Goal: Task Accomplishment & Management: Use online tool/utility

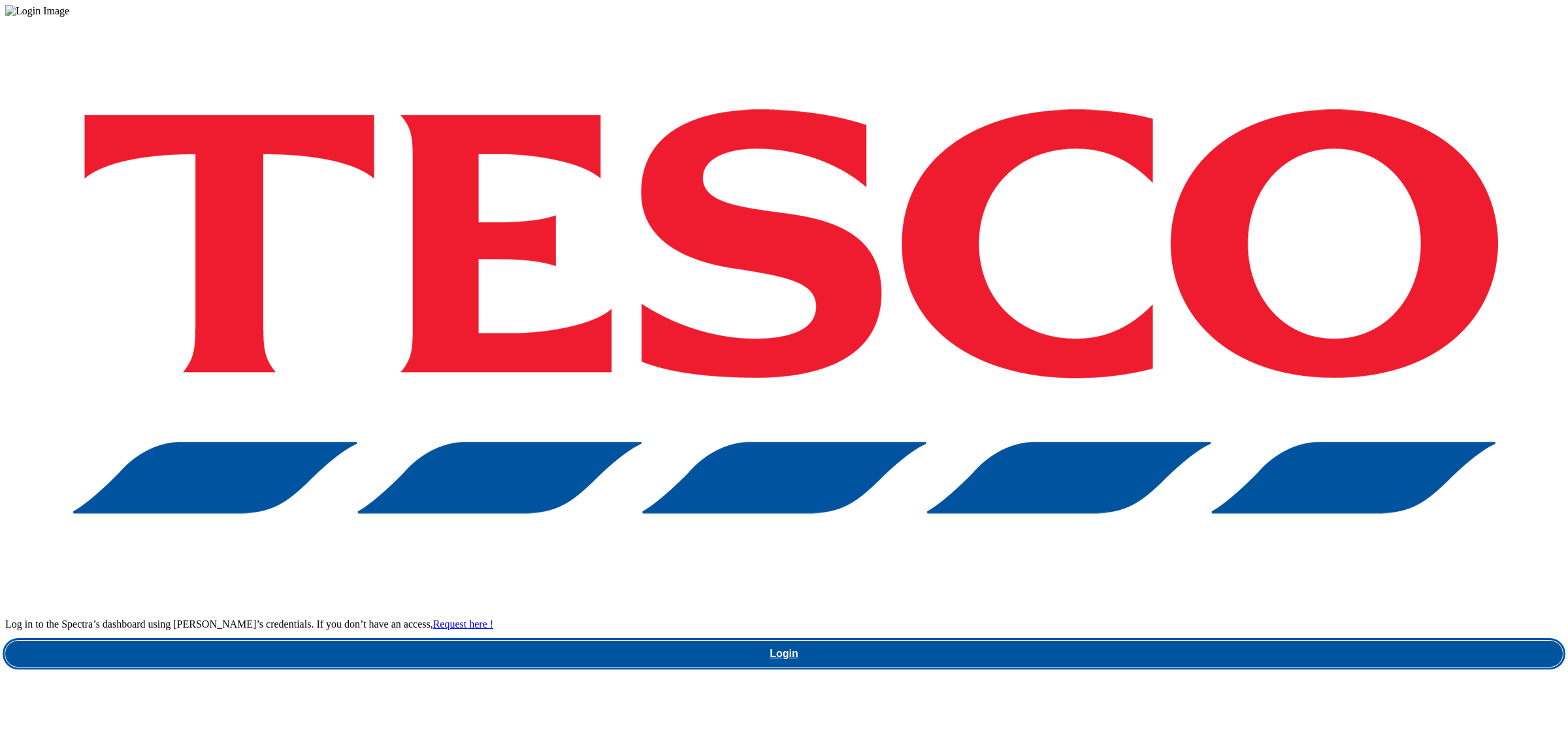
click at [1177, 640] on link "Login" at bounding box center [784, 653] width 1558 height 27
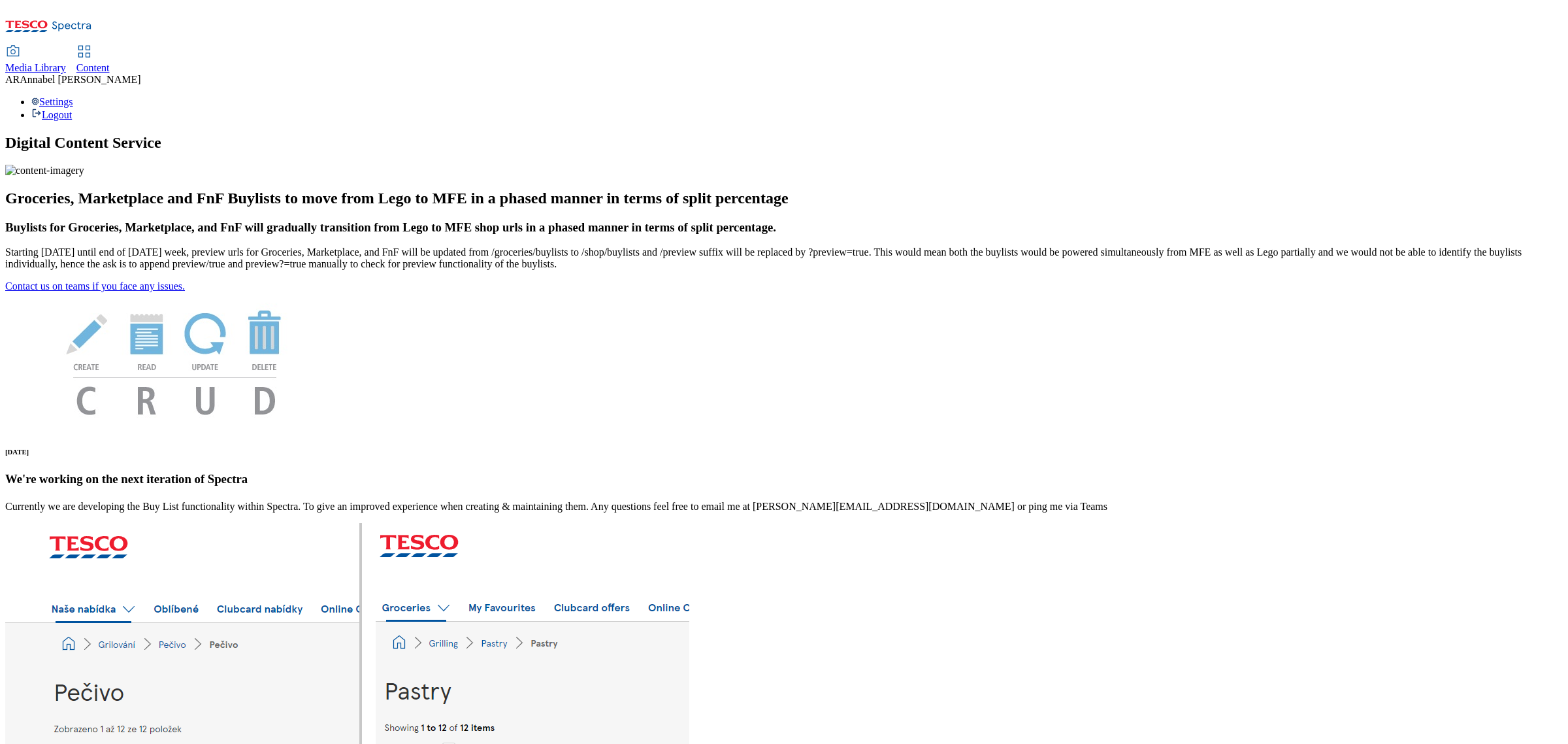
click at [110, 62] on span "Content" at bounding box center [92, 67] width 33 height 11
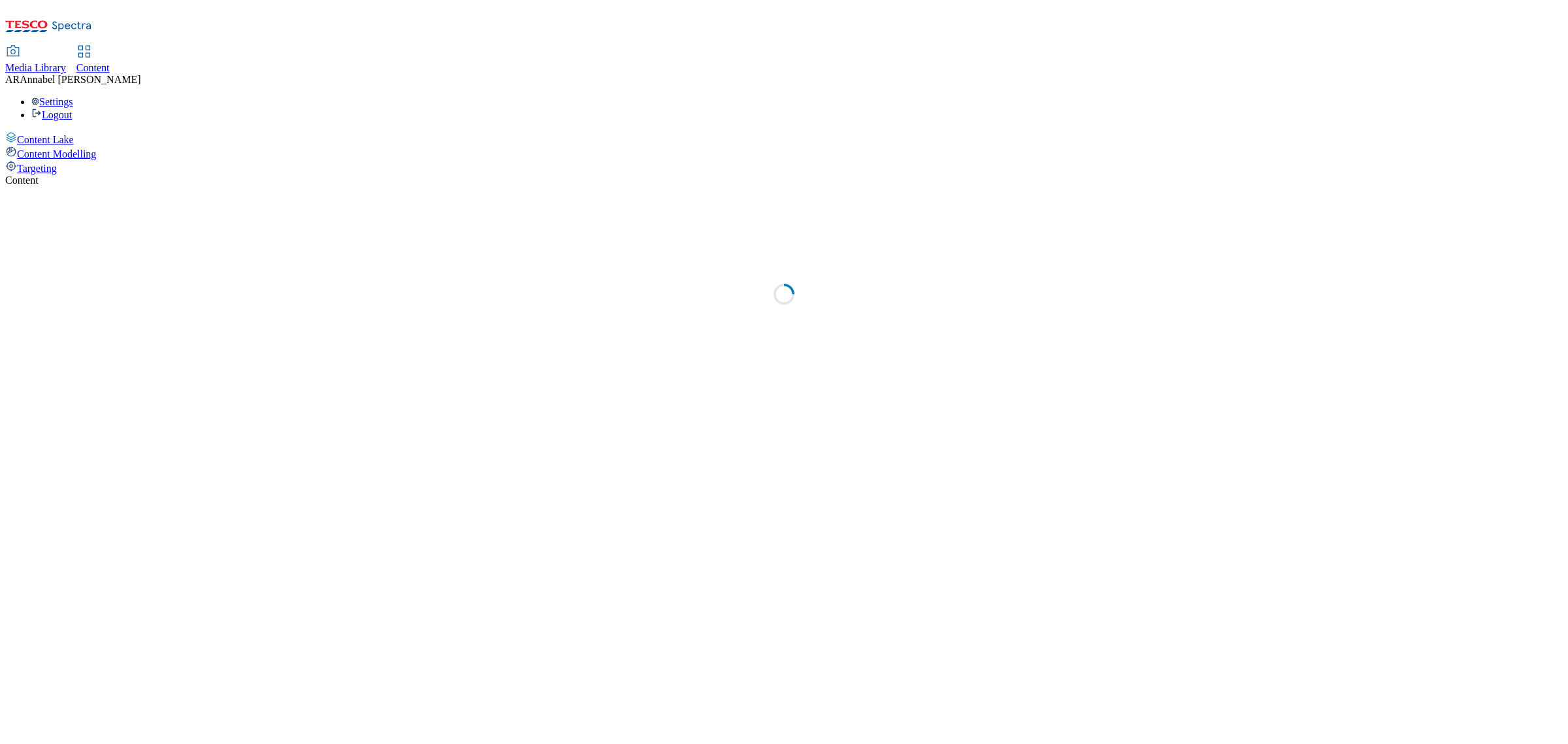
select select "ghs-uk"
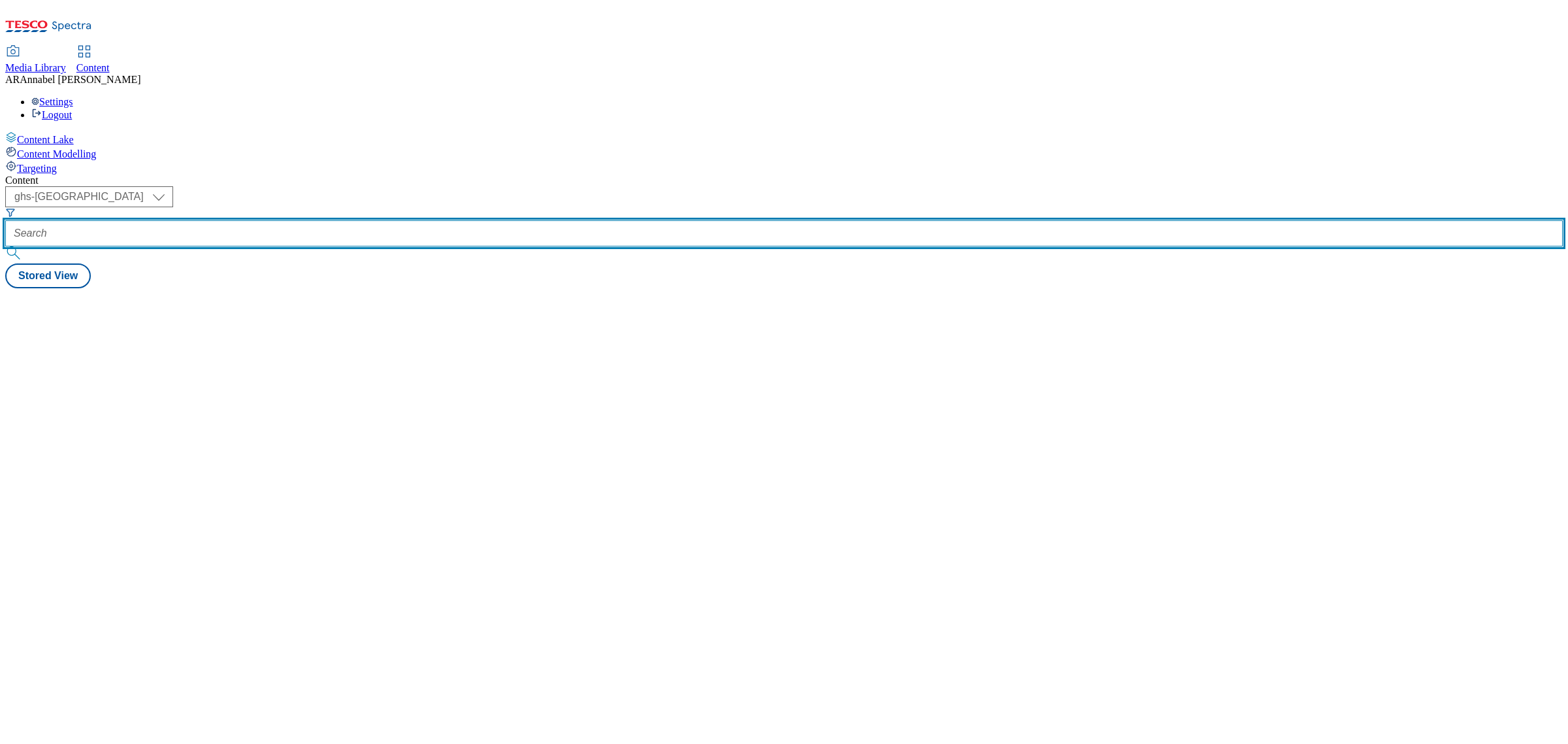
click at [328, 220] on input "text" at bounding box center [784, 233] width 1558 height 27
paste input "the-silver-spoon-allinsons-25tw27"
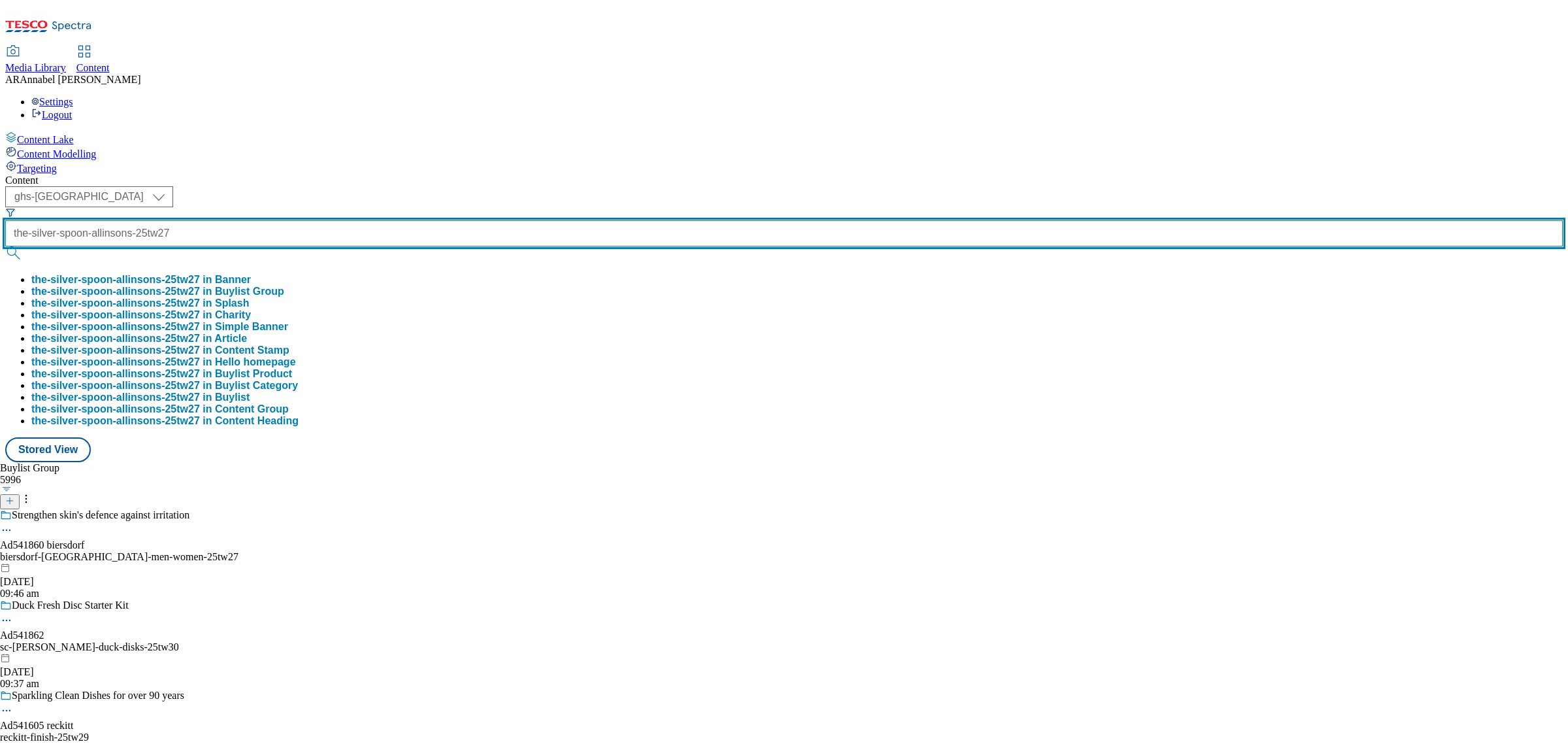
type input "the-silver-spoon-allinsons-25tw27"
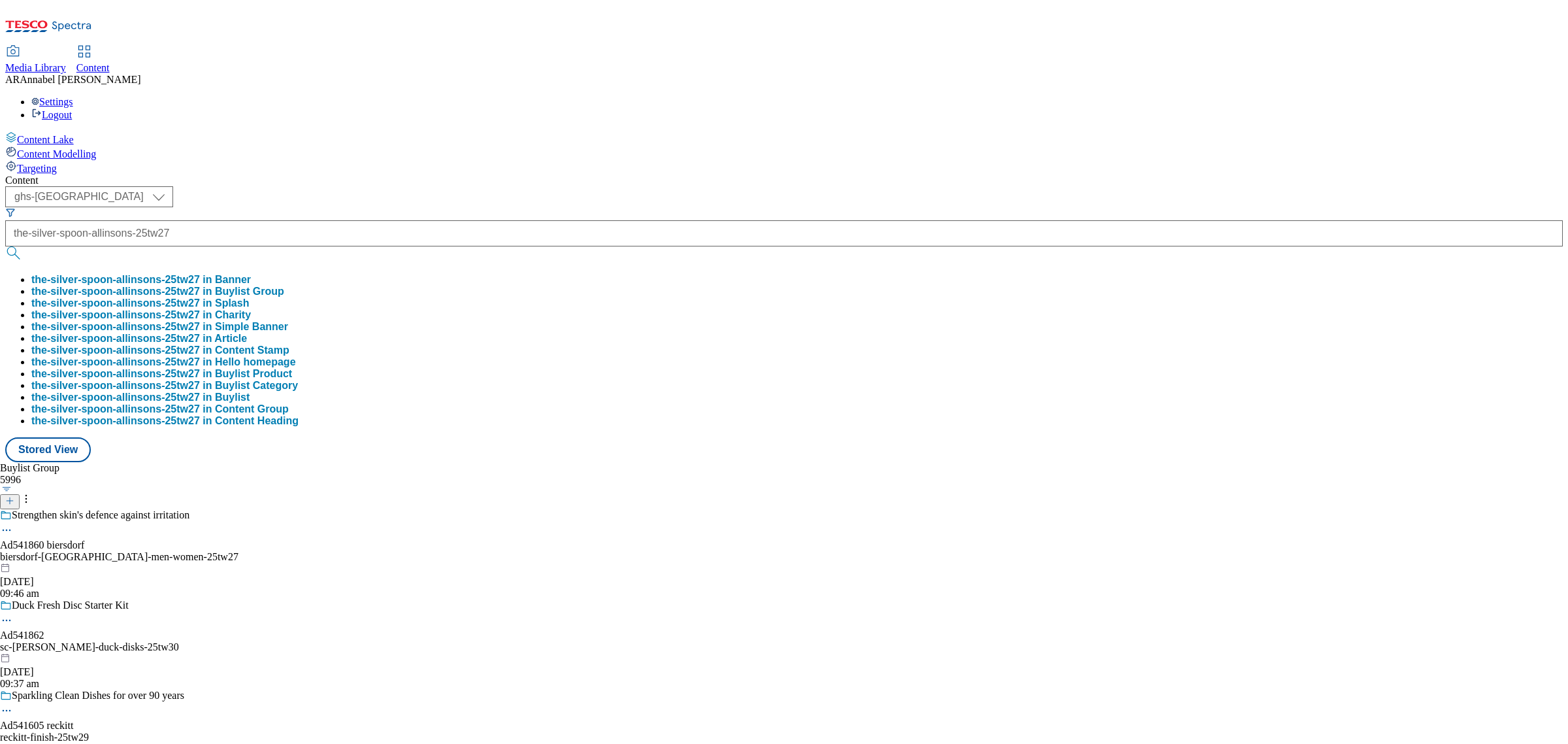
scroll to position [0, 0]
click at [284, 285] on button "the-silver-spoon-allinsons-25tw27 in Buylist Group" at bounding box center [157, 291] width 253 height 12
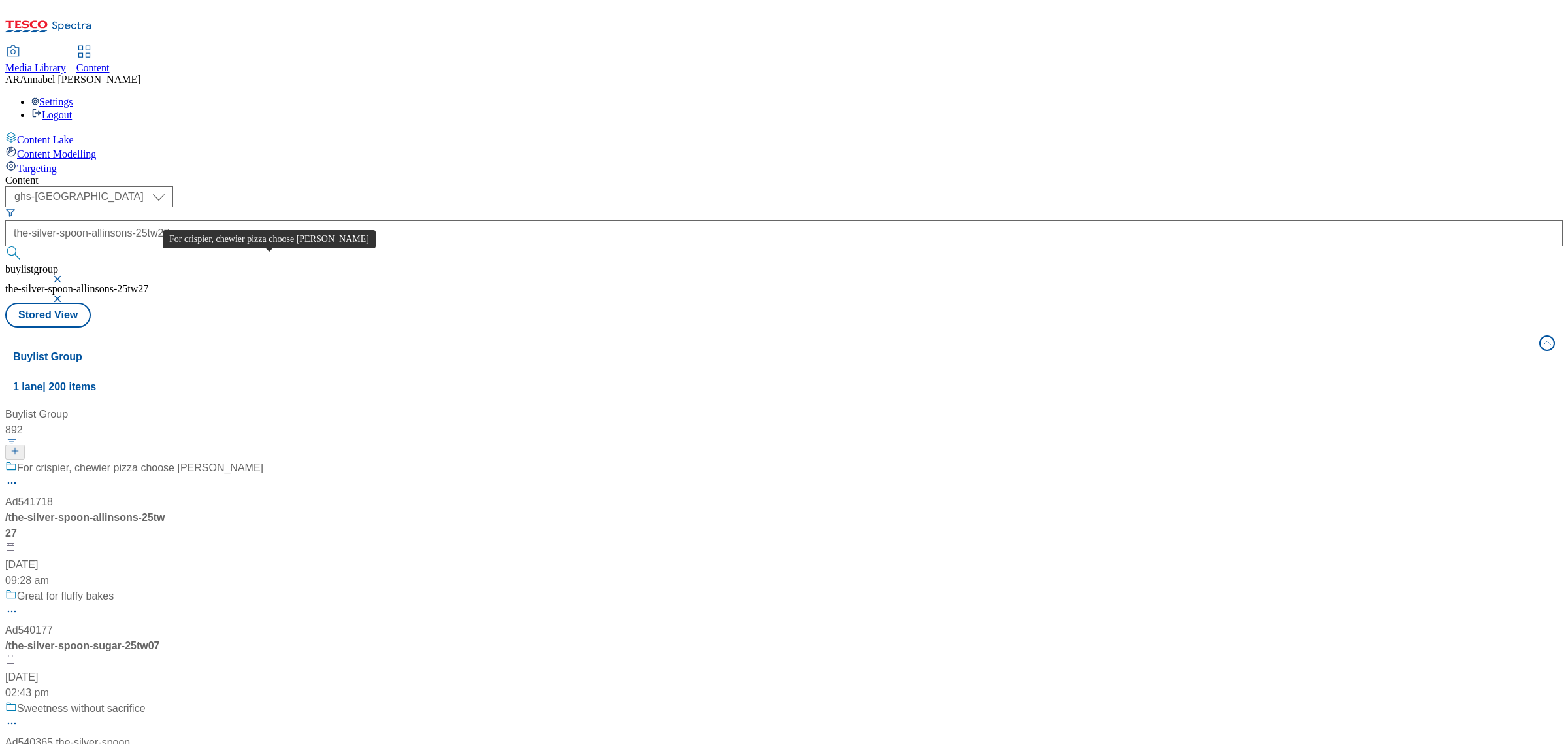
click at [263, 460] on span "For crispier, chewier pizza choose Allinson’s" at bounding box center [140, 468] width 247 height 16
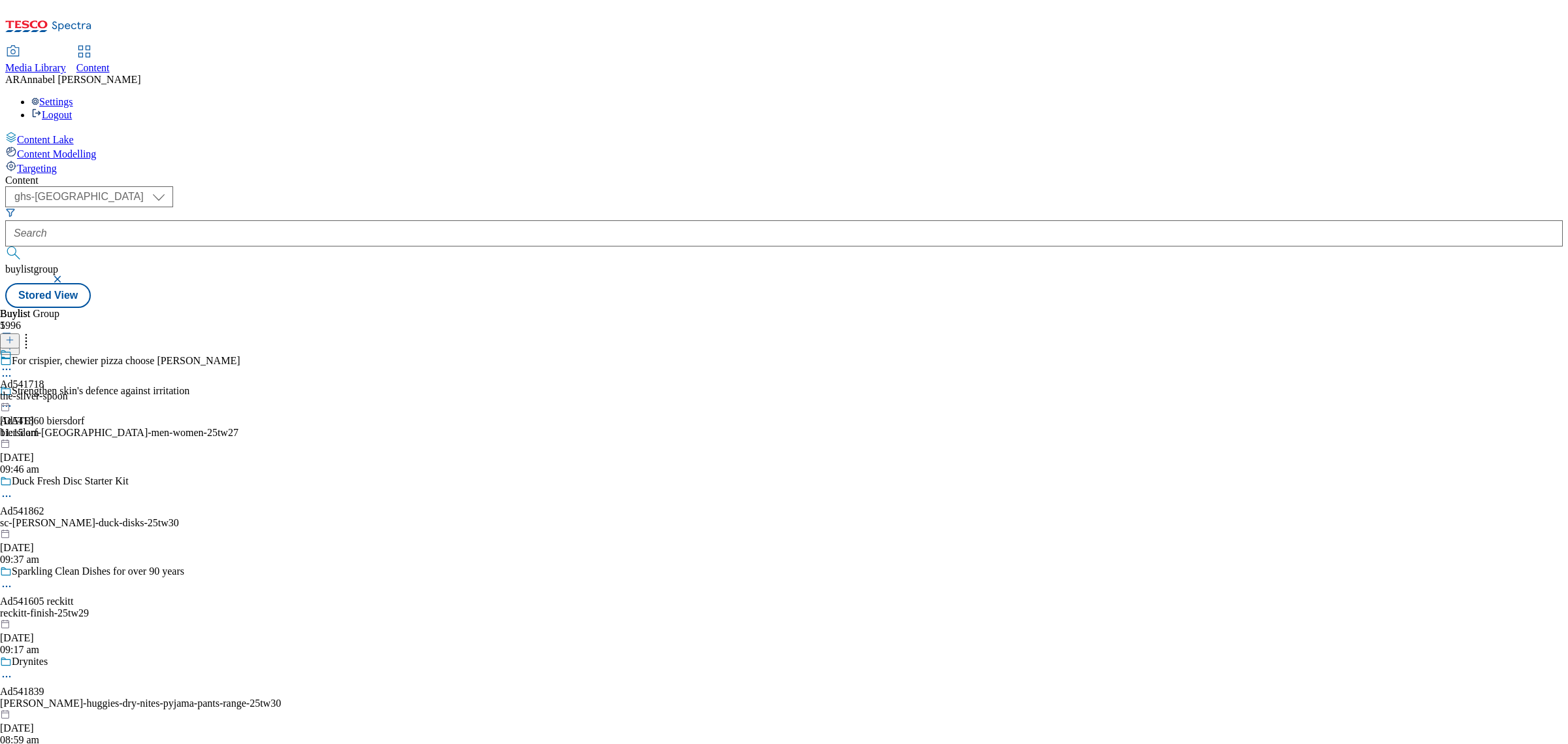
click at [68, 390] on div "the-silver-spoon" at bounding box center [34, 396] width 68 height 12
click at [128, 390] on div "the-silver-spoon-allinsons" at bounding box center [63, 396] width 128 height 12
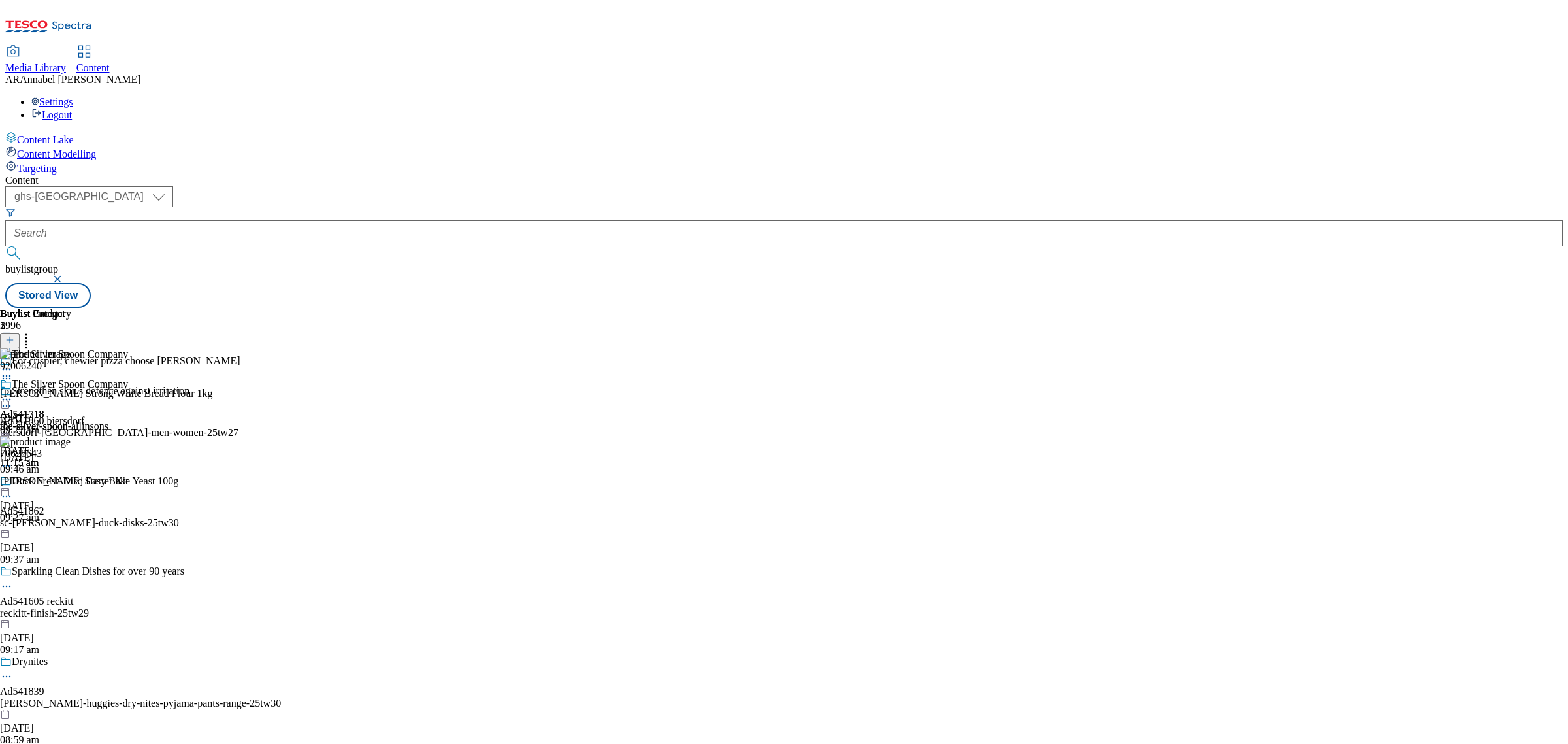
click at [14, 335] on icon at bounding box center [10, 339] width 9 height 9
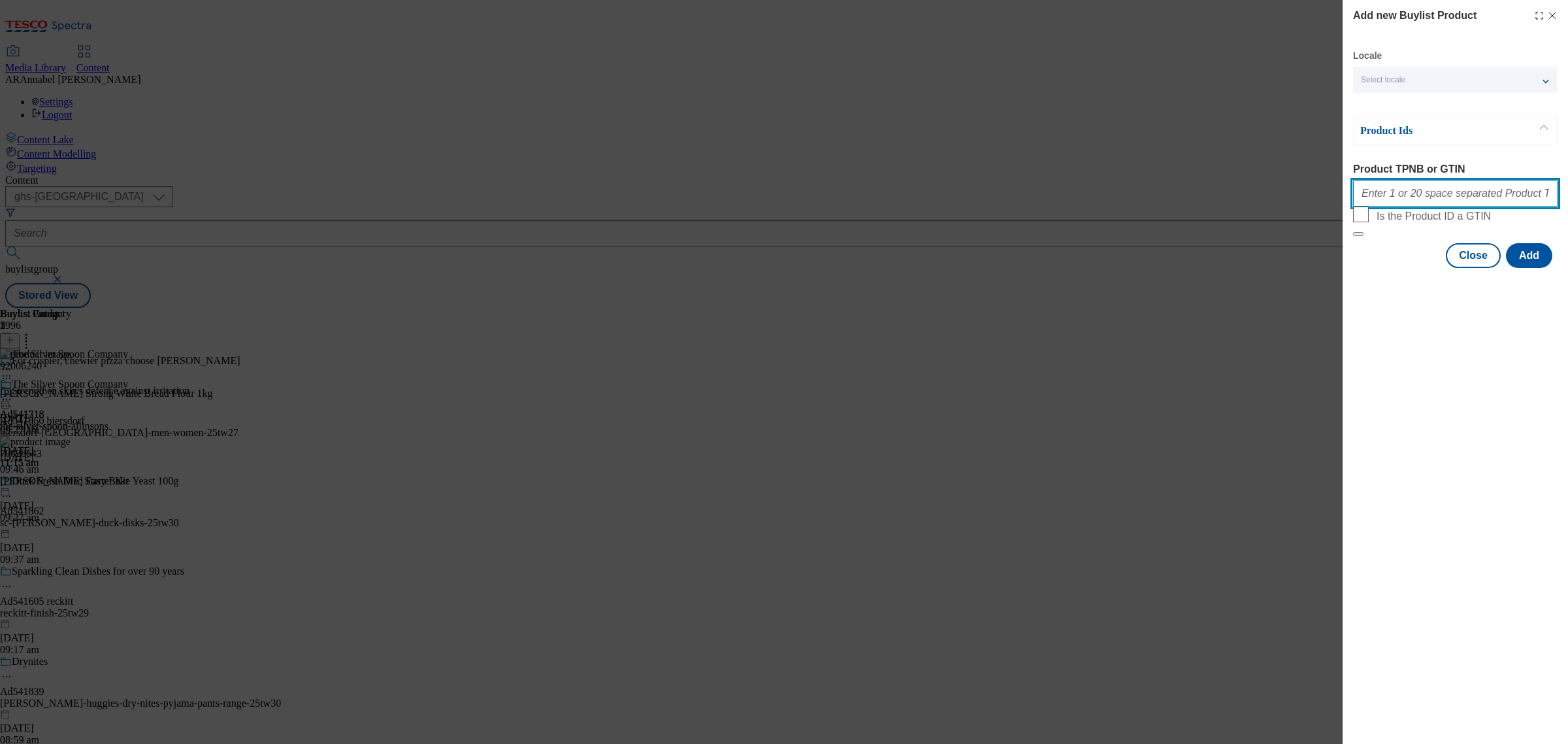
click at [1418, 198] on input "Product TPNB or GTIN" at bounding box center [1455, 193] width 205 height 27
paste input "70634451"
type input "70634451"
click at [1527, 268] on button "Add" at bounding box center [1529, 255] width 47 height 25
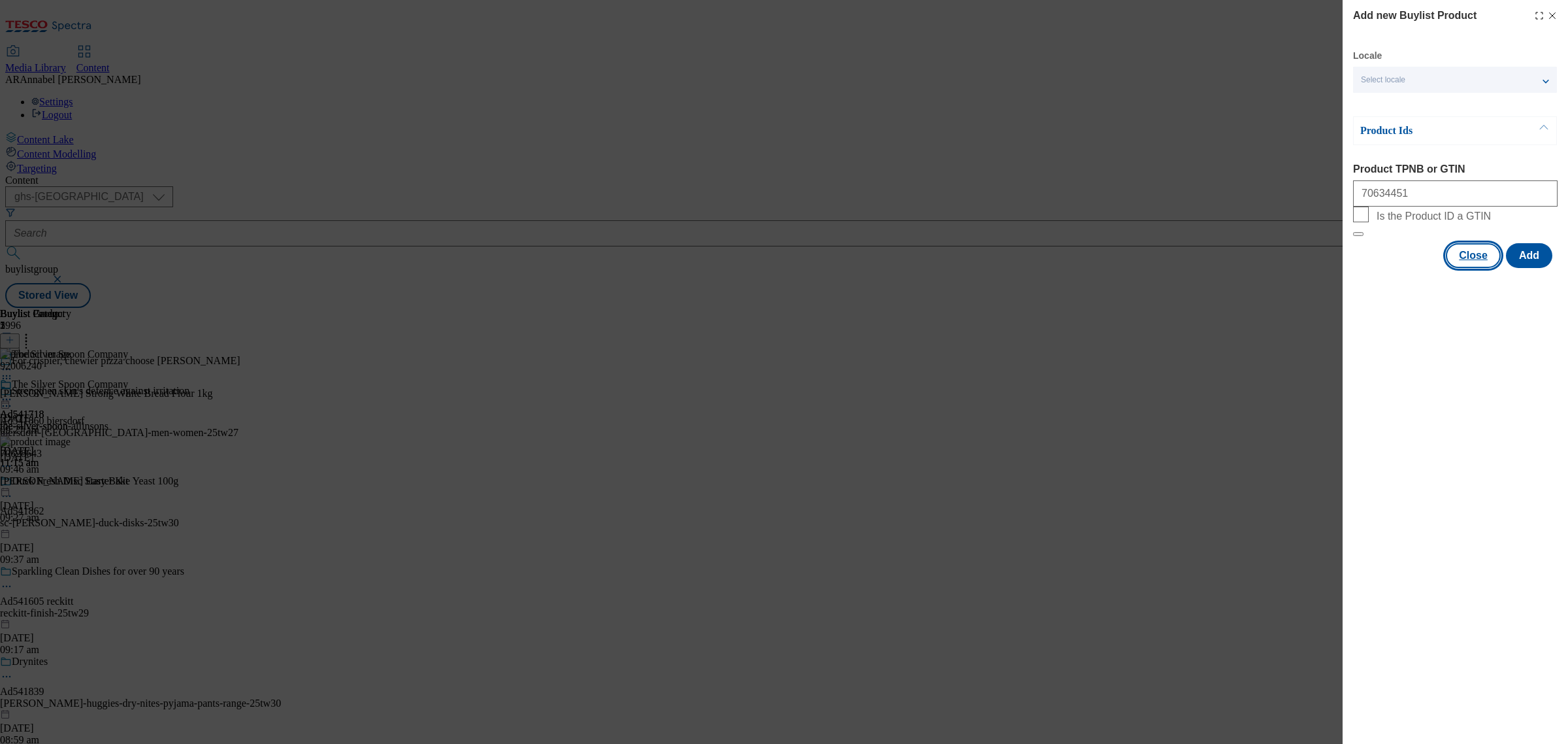
click at [1462, 268] on button "Close" at bounding box center [1473, 255] width 55 height 25
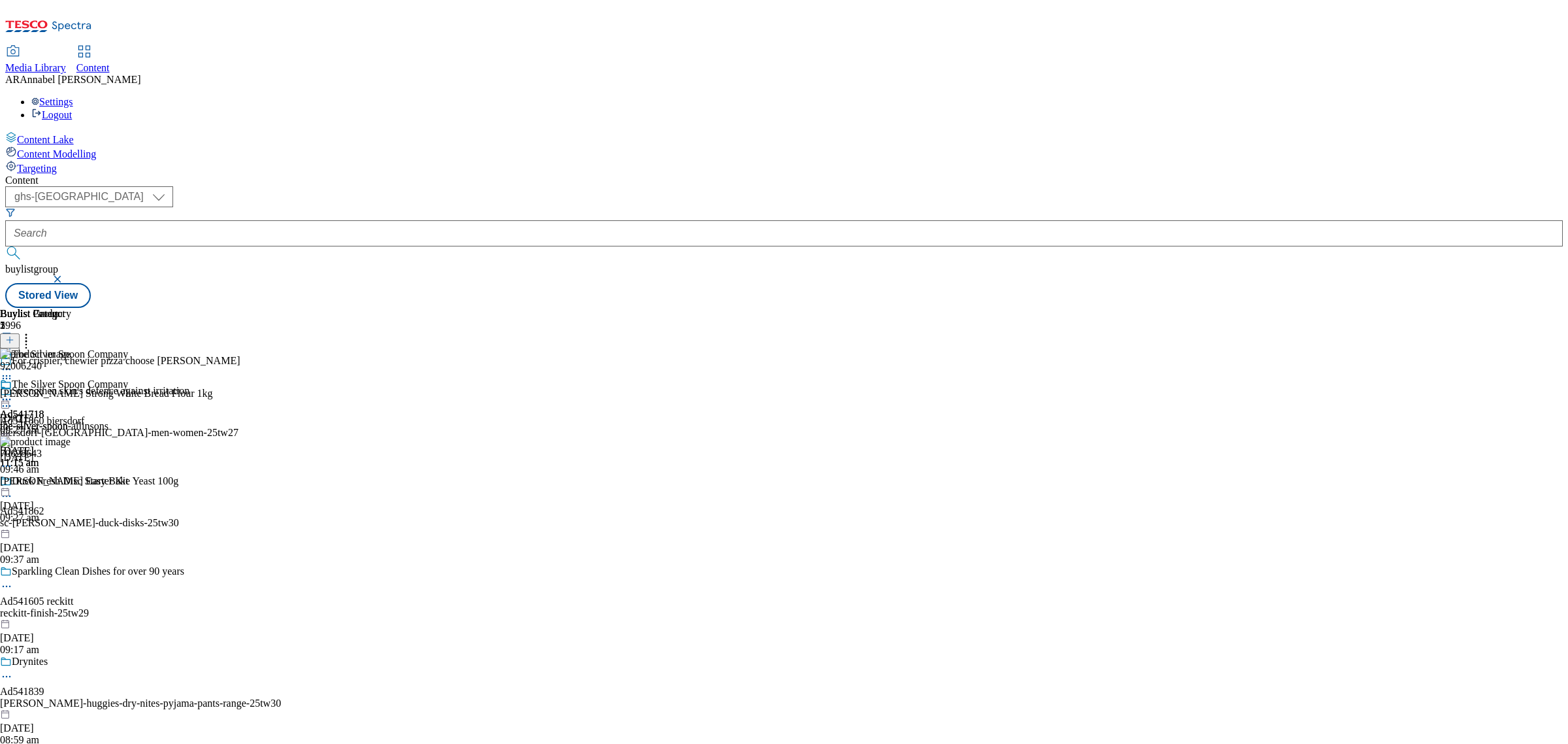
click at [13, 393] on icon at bounding box center [6, 399] width 13 height 13
click at [82, 542] on span "Un-publish" at bounding box center [61, 547] width 42 height 10
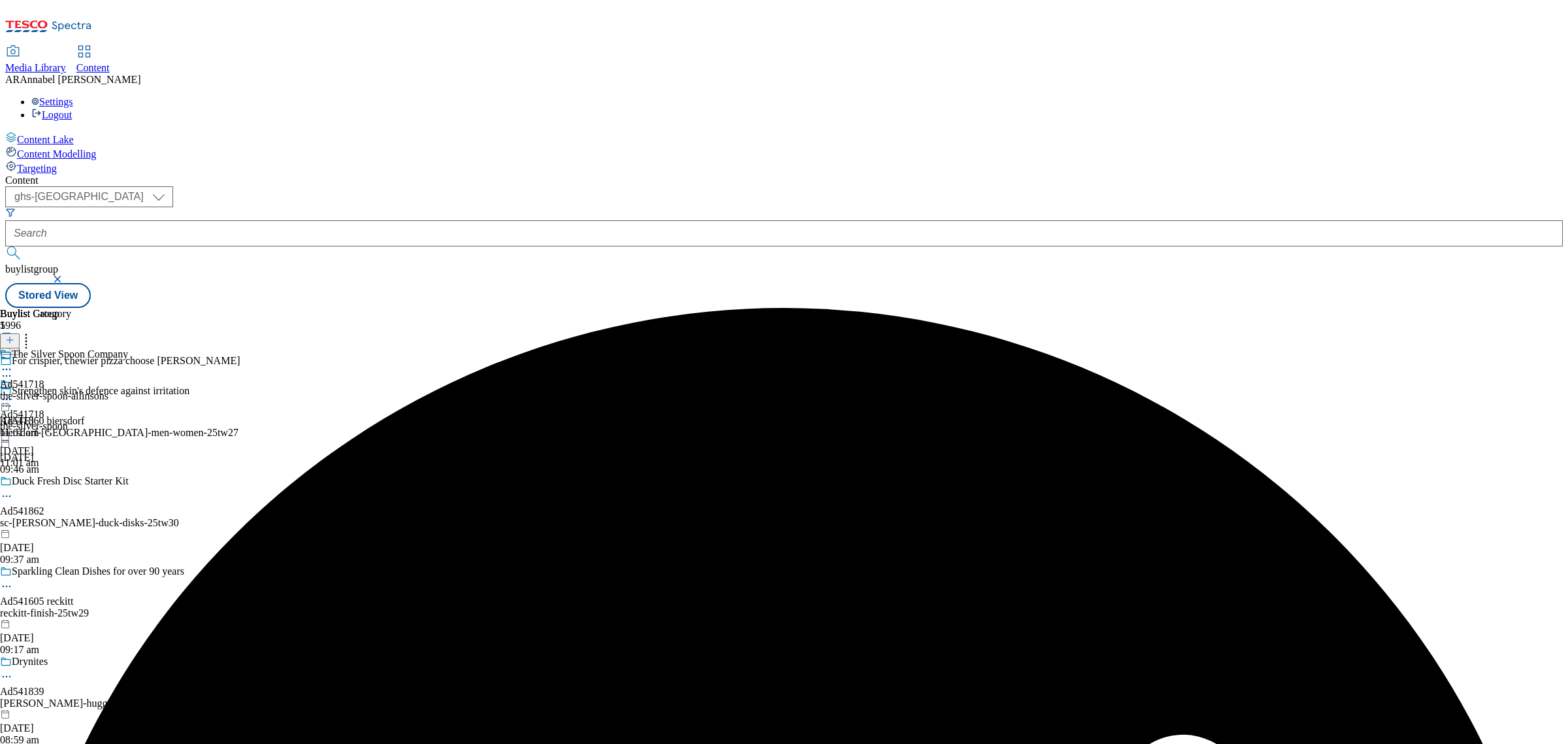
click at [13, 393] on icon at bounding box center [6, 399] width 13 height 13
click at [89, 494] on button "Un-preview" at bounding box center [58, 501] width 63 height 15
click at [128, 390] on div "the-silver-spoon-allinsons" at bounding box center [63, 396] width 128 height 12
click at [14, 335] on icon at bounding box center [10, 339] width 9 height 9
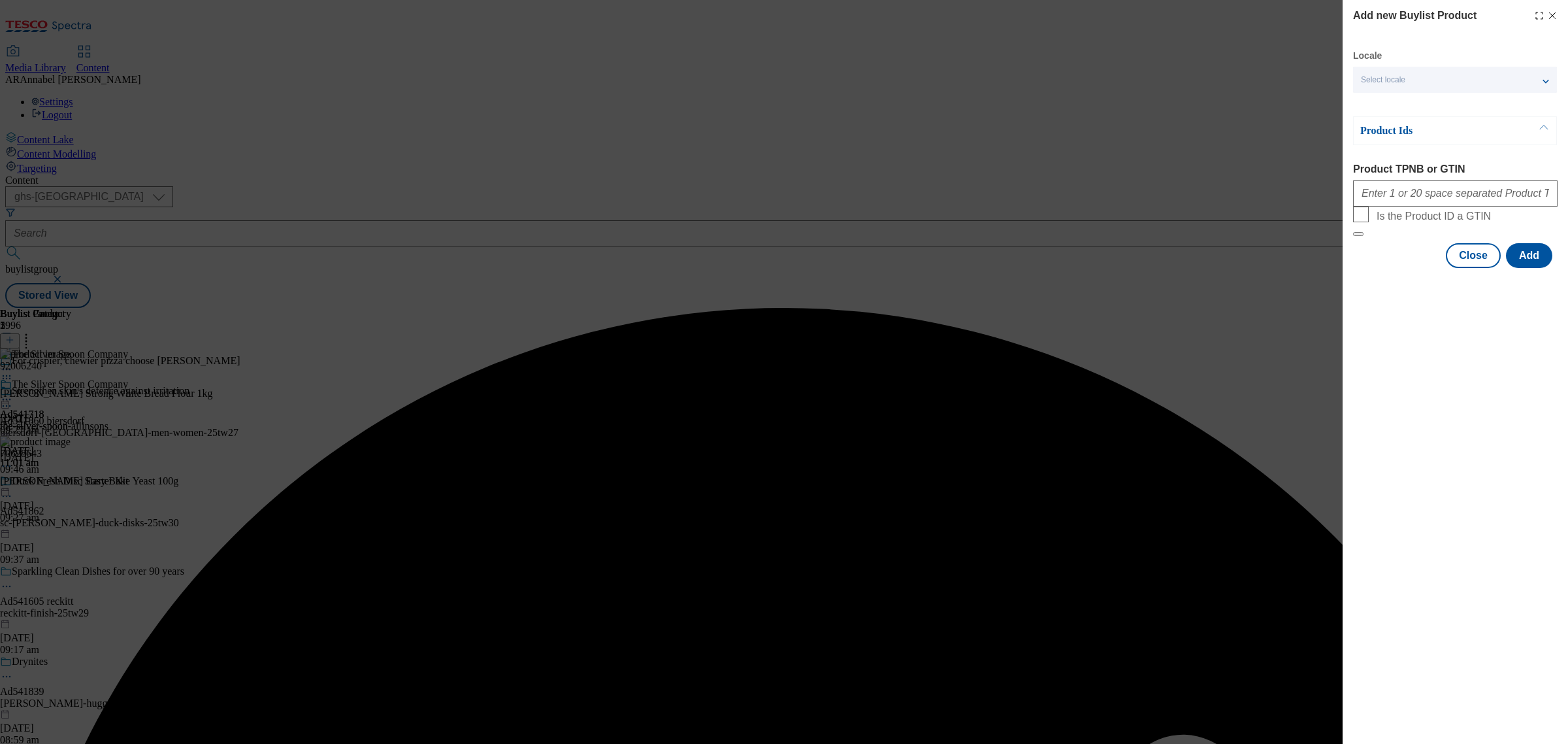
drag, startPoint x: 1412, startPoint y: 214, endPoint x: 1419, endPoint y: 205, distance: 11.4
click at [1415, 210] on form "Product TPNB or GTIN Is the Product ID a GTIN" at bounding box center [1455, 199] width 205 height 73
drag, startPoint x: 1419, startPoint y: 205, endPoint x: 1411, endPoint y: 207, distance: 8.2
click at [1419, 205] on input "Product TPNB or GTIN" at bounding box center [1455, 193] width 205 height 27
paste input "070634451"
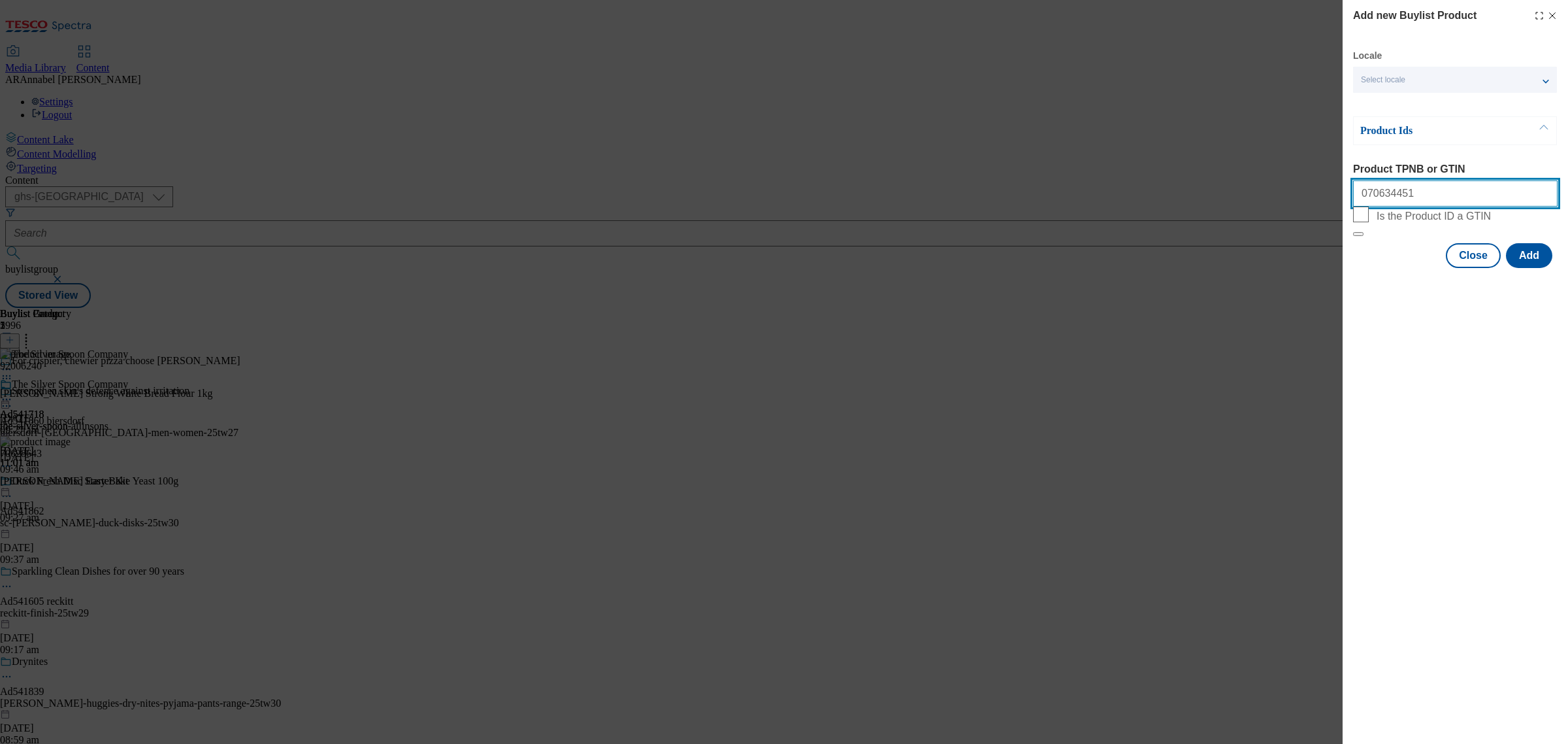
click at [1364, 206] on input "070634451" at bounding box center [1455, 193] width 205 height 27
type input "70634451"
click at [1529, 268] on button "Add" at bounding box center [1529, 255] width 47 height 25
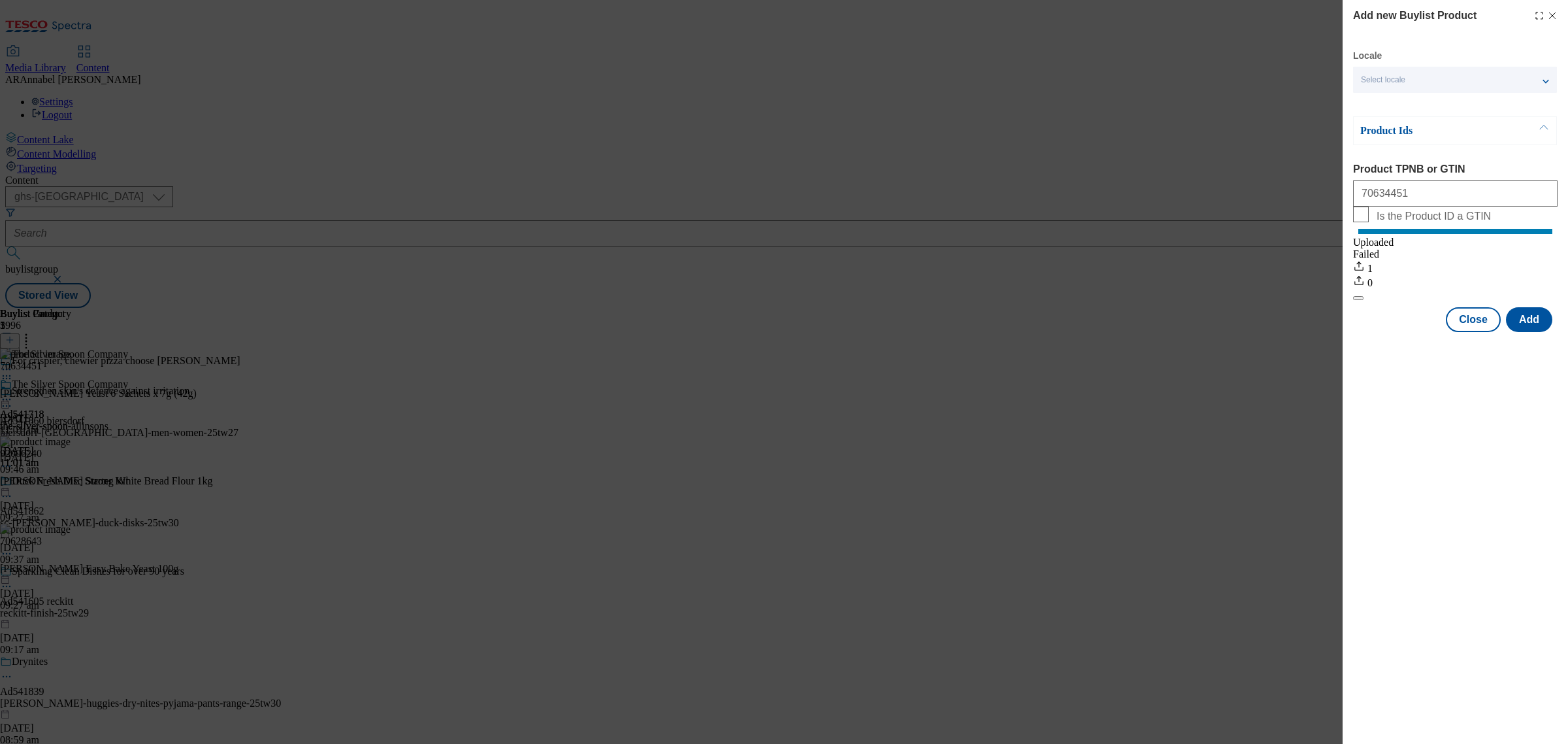
click at [1547, 15] on icon "Modal" at bounding box center [1552, 15] width 10 height 10
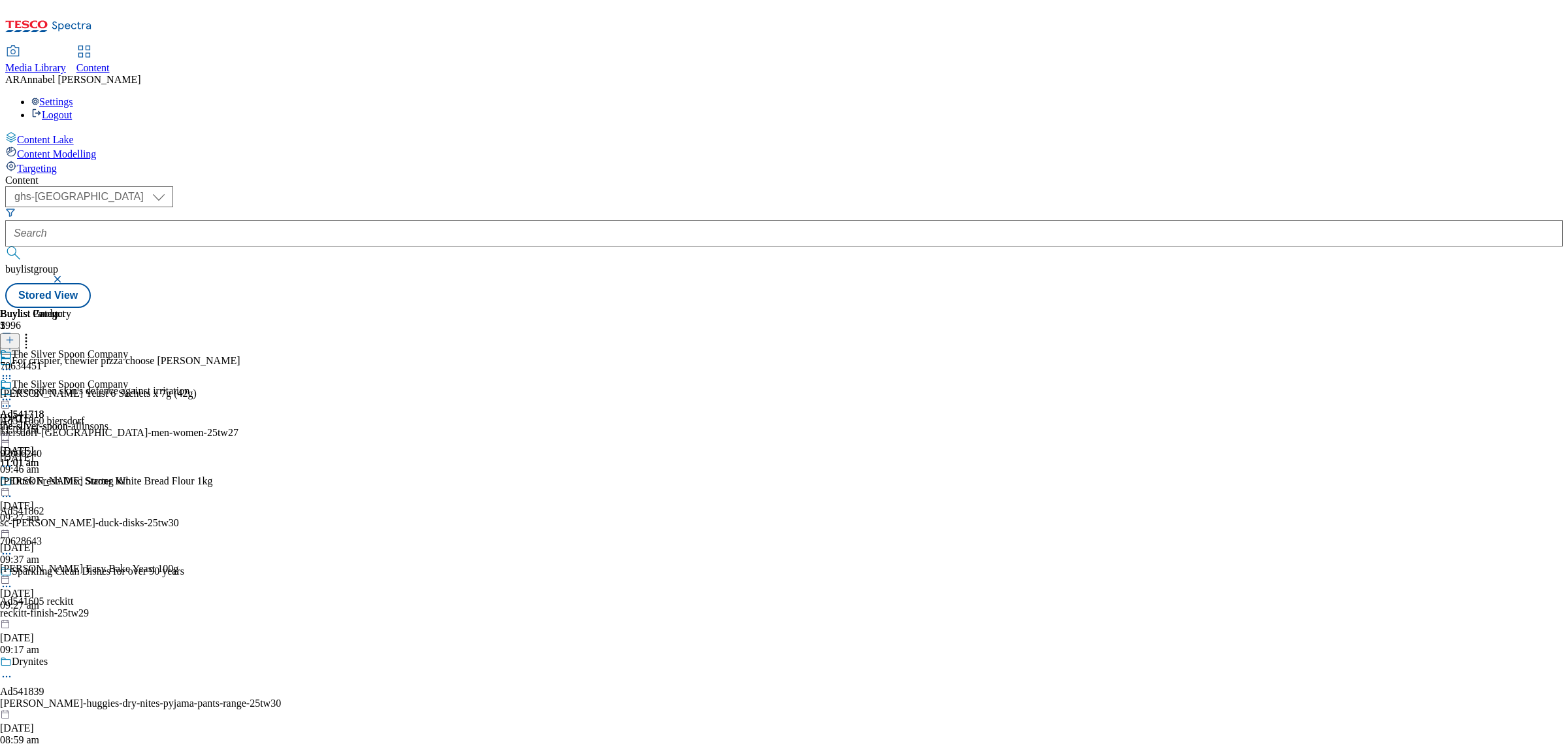
click at [33, 331] on icon at bounding box center [26, 337] width 13 height 13
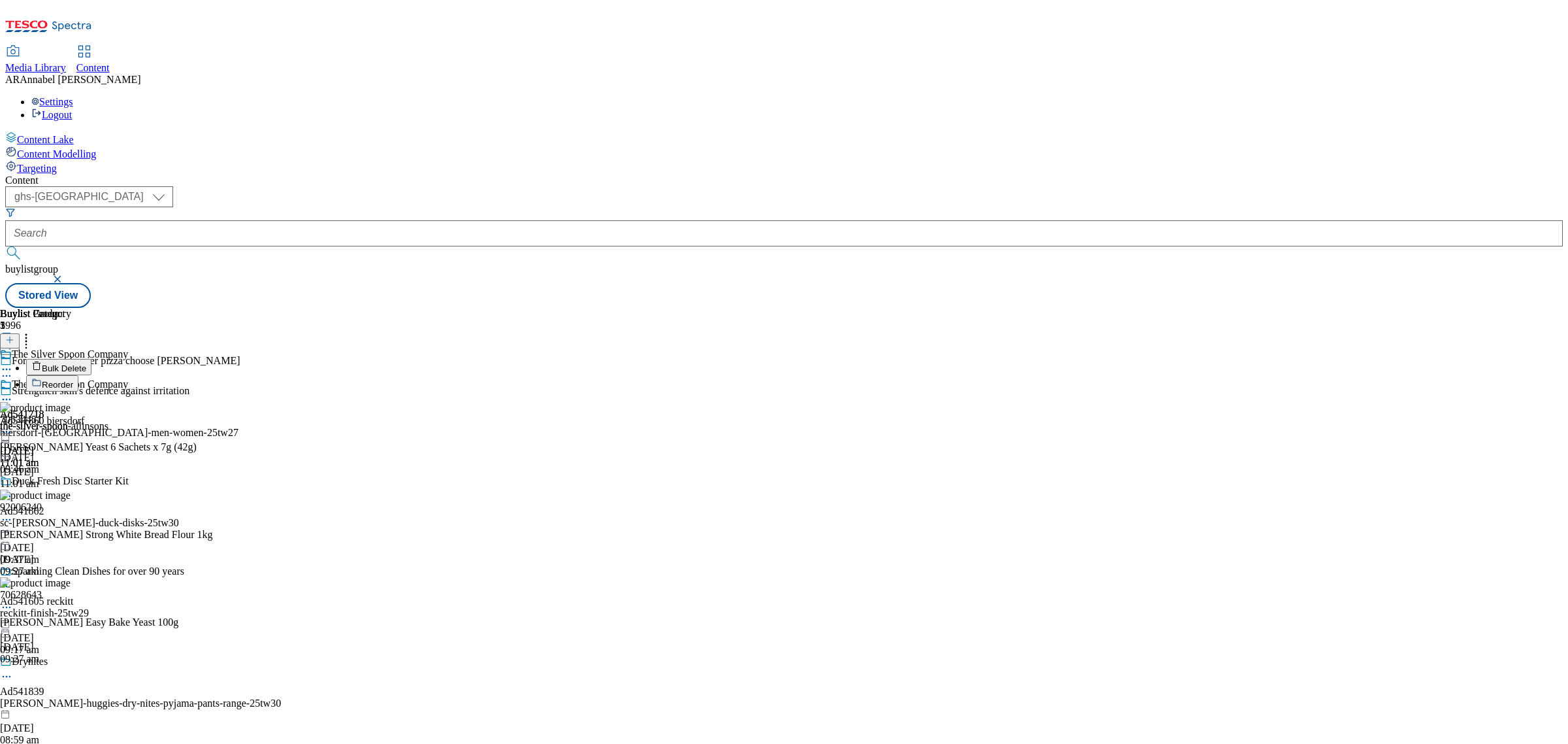
click at [73, 380] on span "Reorder" at bounding box center [57, 385] width 31 height 10
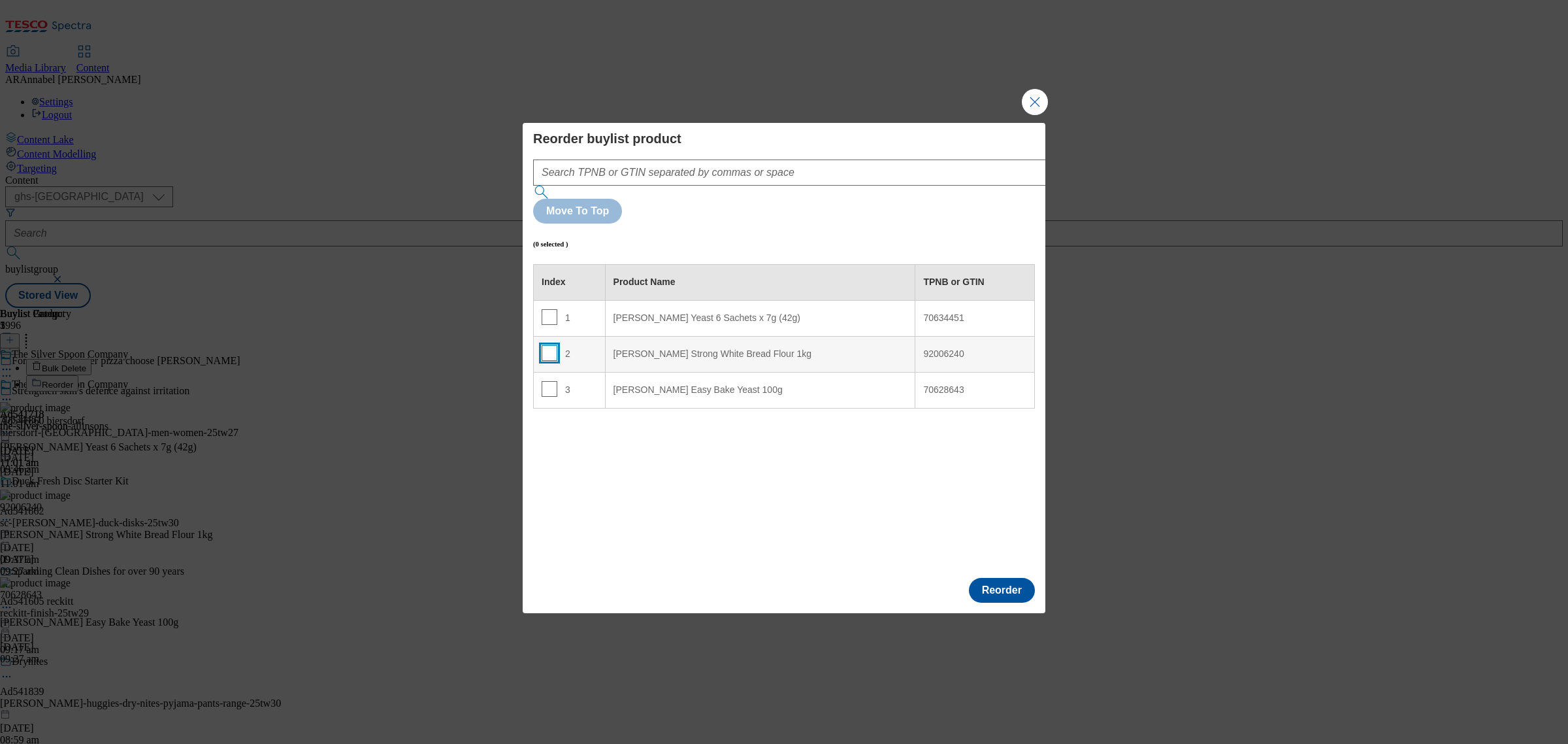
click at [549, 345] on input "Modal" at bounding box center [549, 353] width 16 height 16
checkbox input "true"
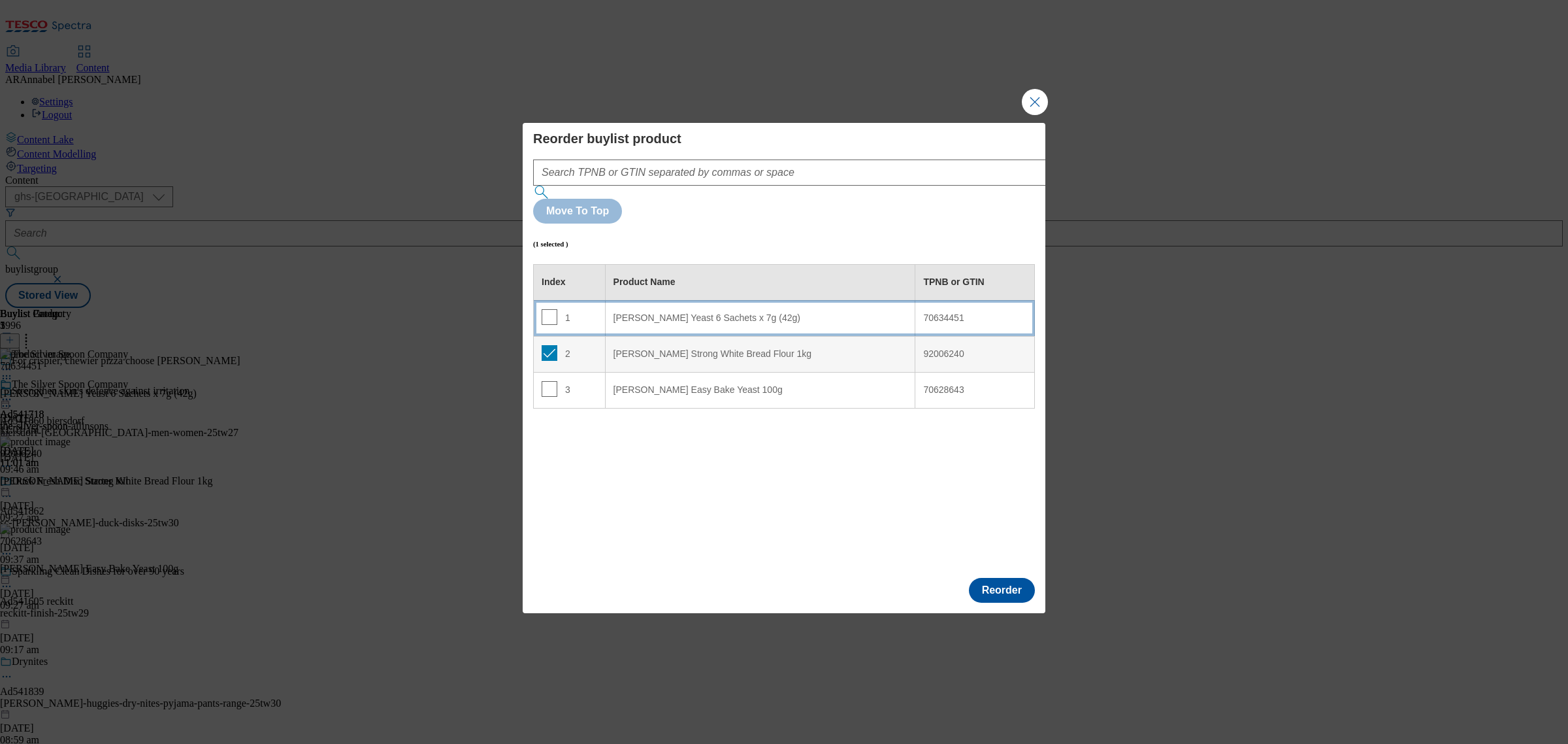
click at [653, 313] on div "Allinson's Yeast 6 Sachets x 7g (42g)" at bounding box center [761, 318] width 294 height 12
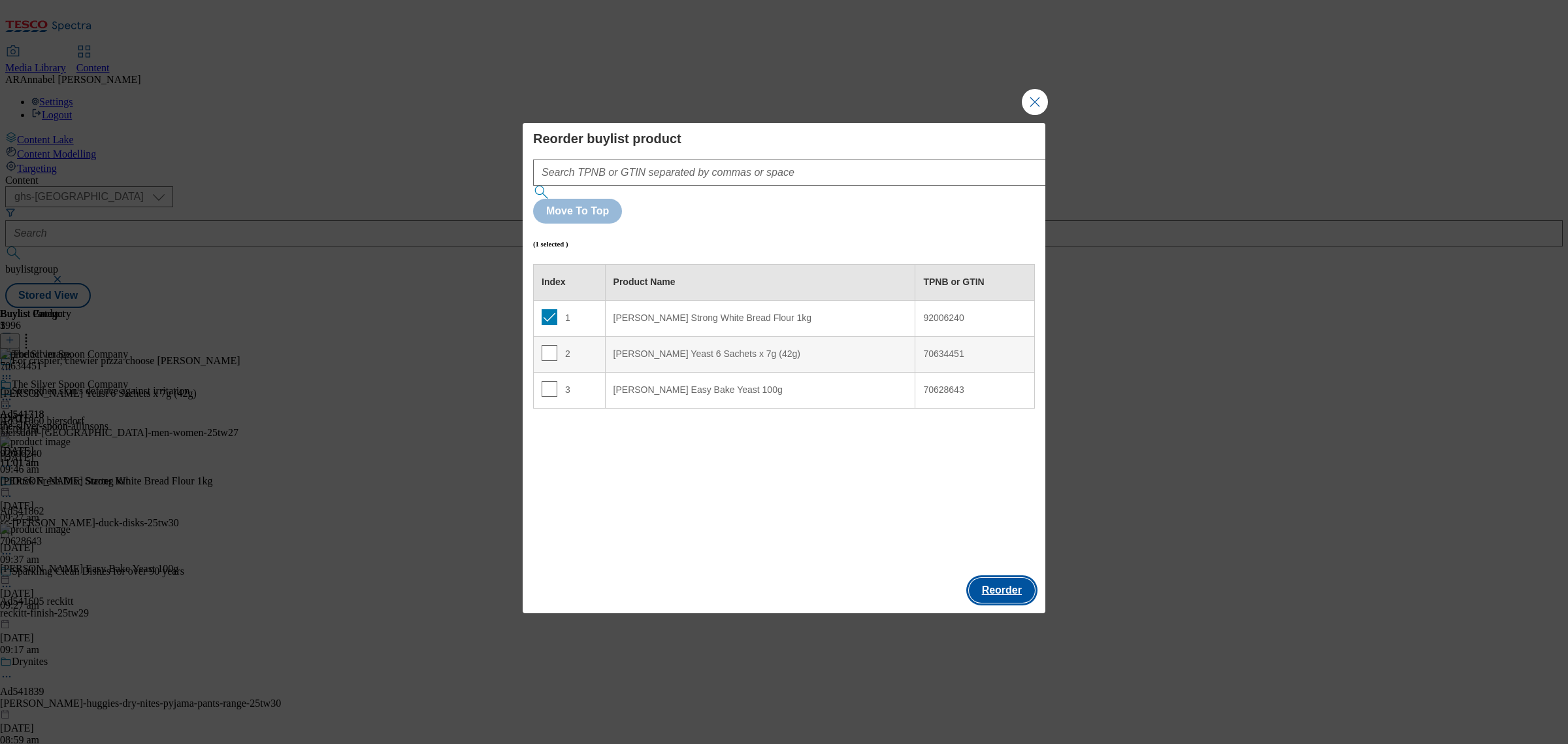
click at [1007, 578] on button "Reorder" at bounding box center [1002, 590] width 66 height 25
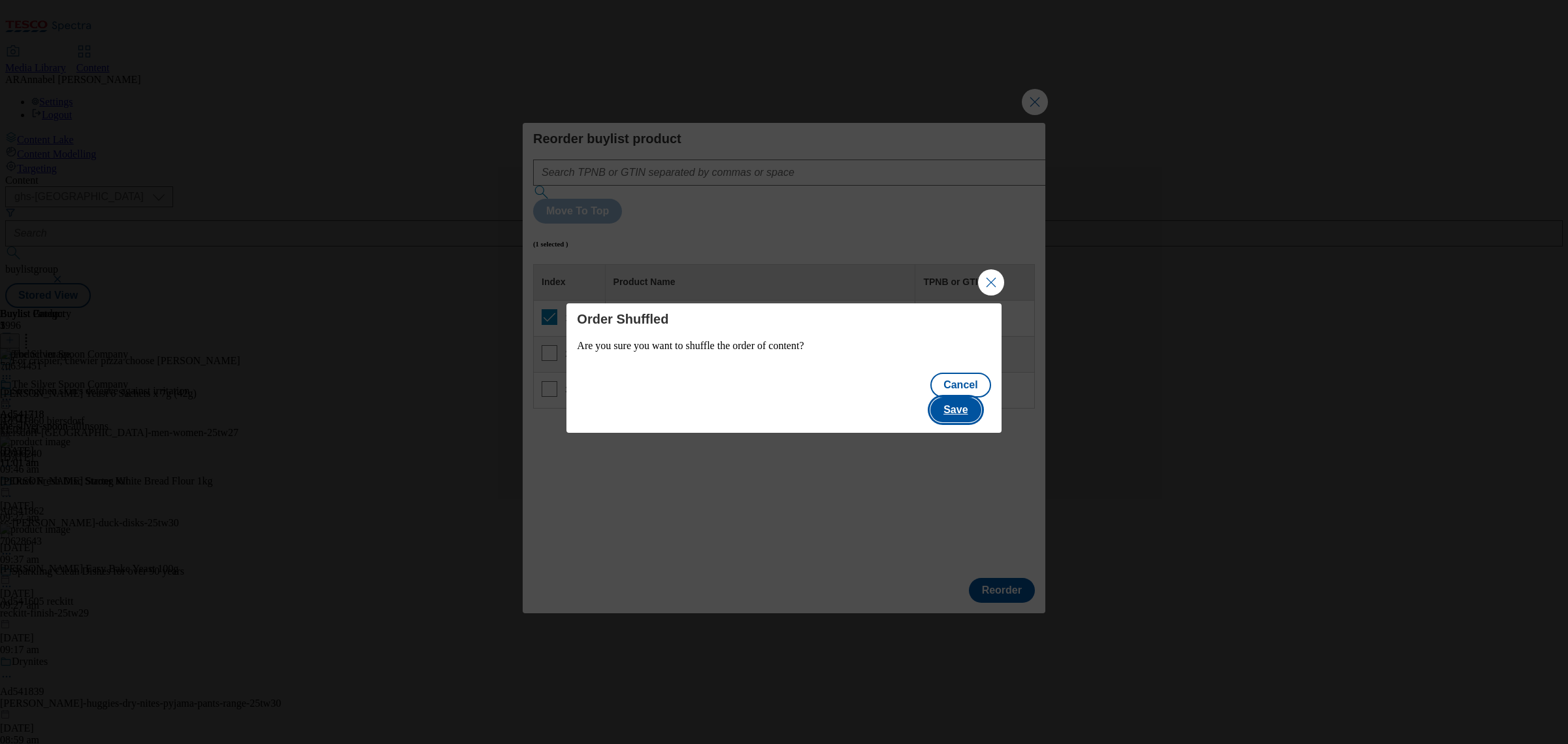
click at [961, 411] on button "Save" at bounding box center [955, 409] width 51 height 25
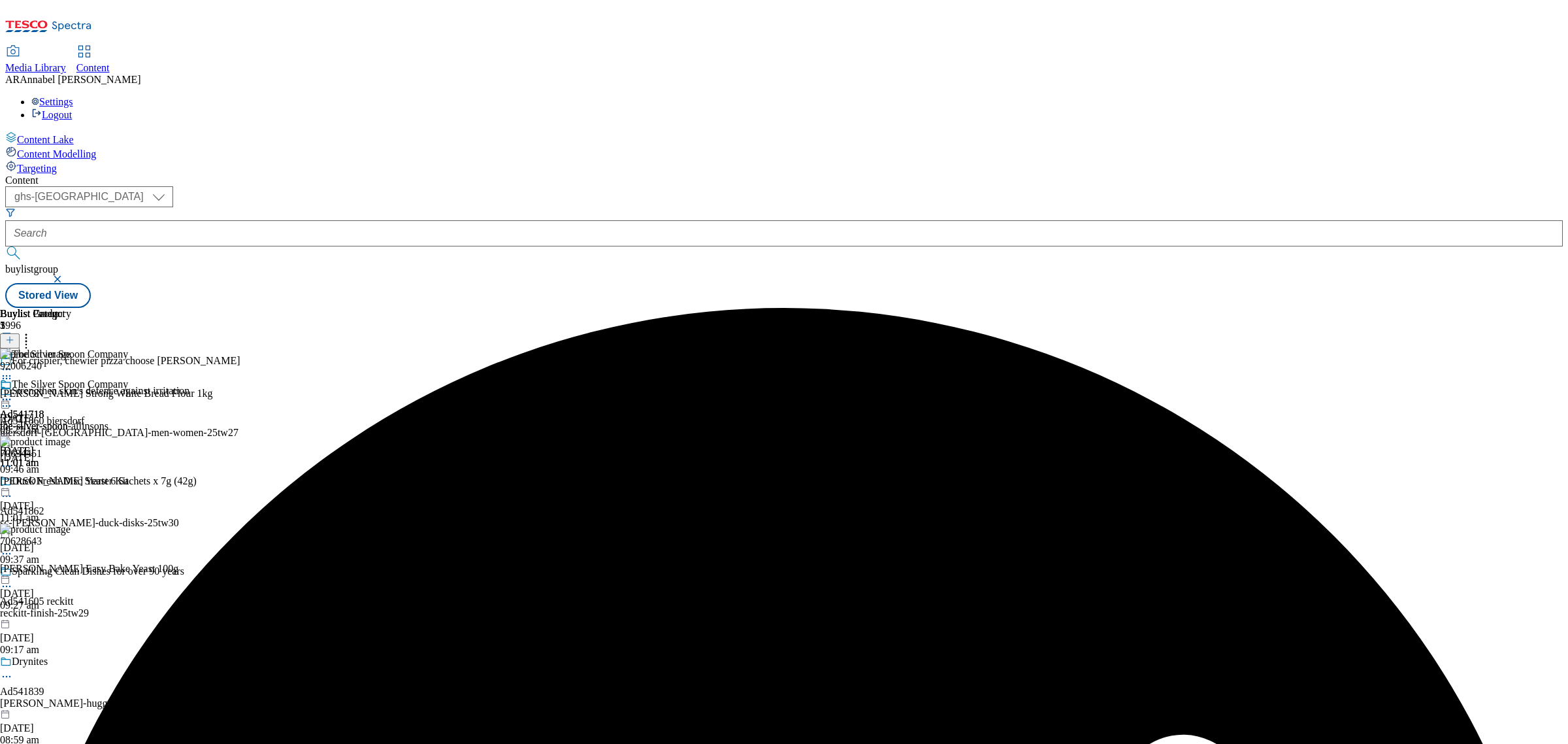
click at [13, 393] on icon at bounding box center [6, 399] width 13 height 13
click at [76, 479] on button "Preview" at bounding box center [51, 486] width 51 height 15
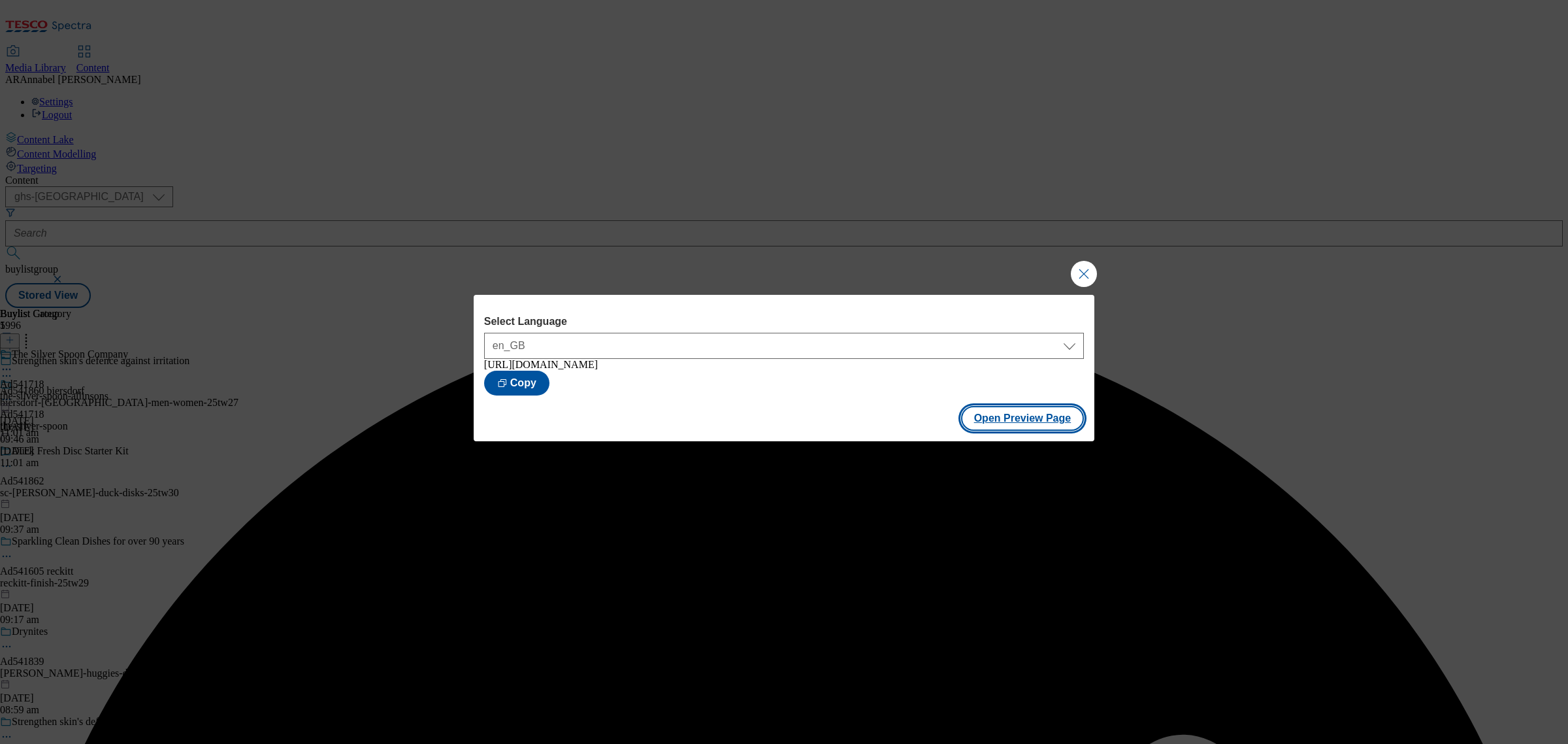
click at [1073, 411] on button "Open Preview Page" at bounding box center [1023, 418] width 124 height 25
click at [1078, 272] on button "Close Modal" at bounding box center [1084, 274] width 27 height 27
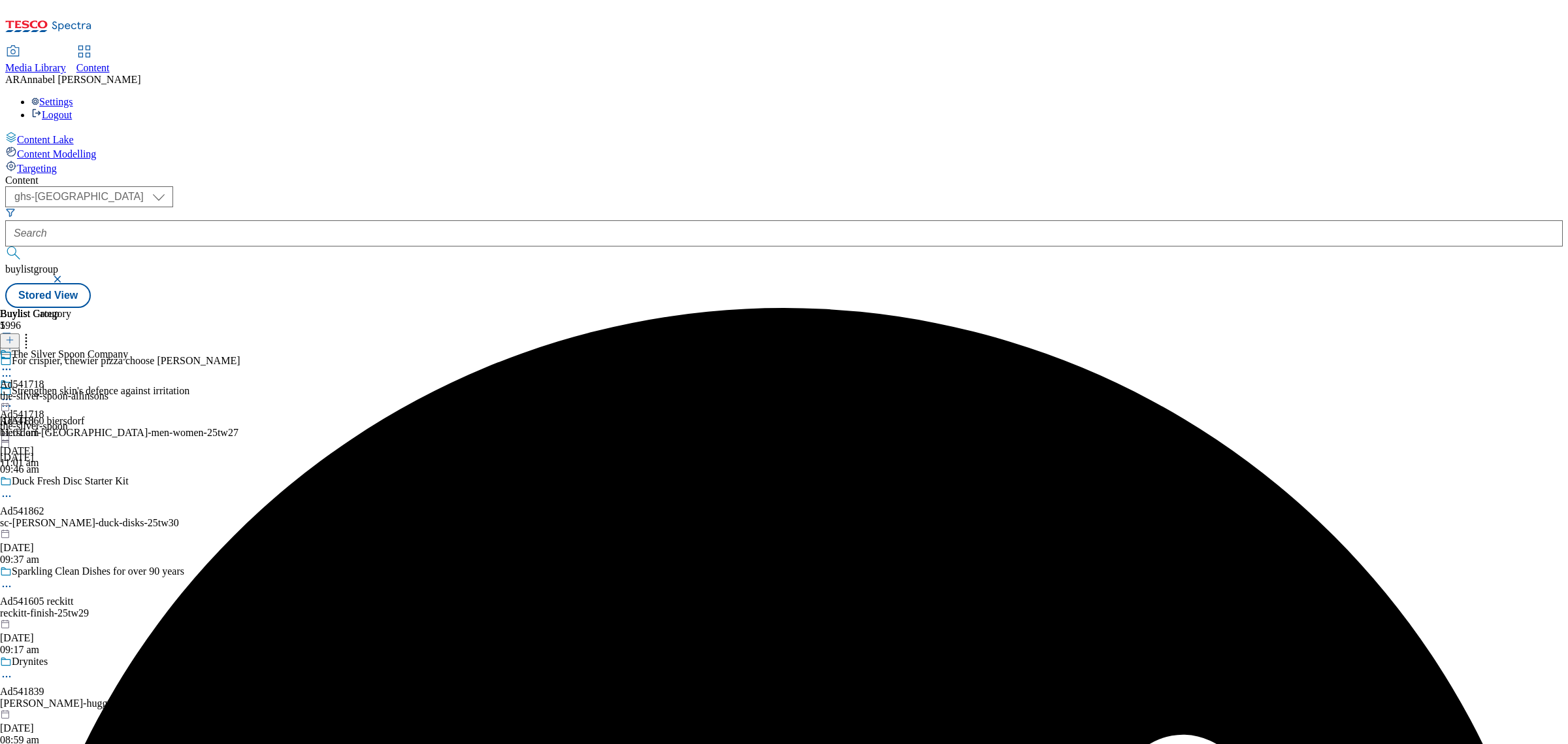
click at [13, 393] on icon at bounding box center [6, 399] width 13 height 13
click at [69, 527] on span "Publish" at bounding box center [55, 532] width 29 height 10
